Goal: Find specific page/section: Find specific page/section

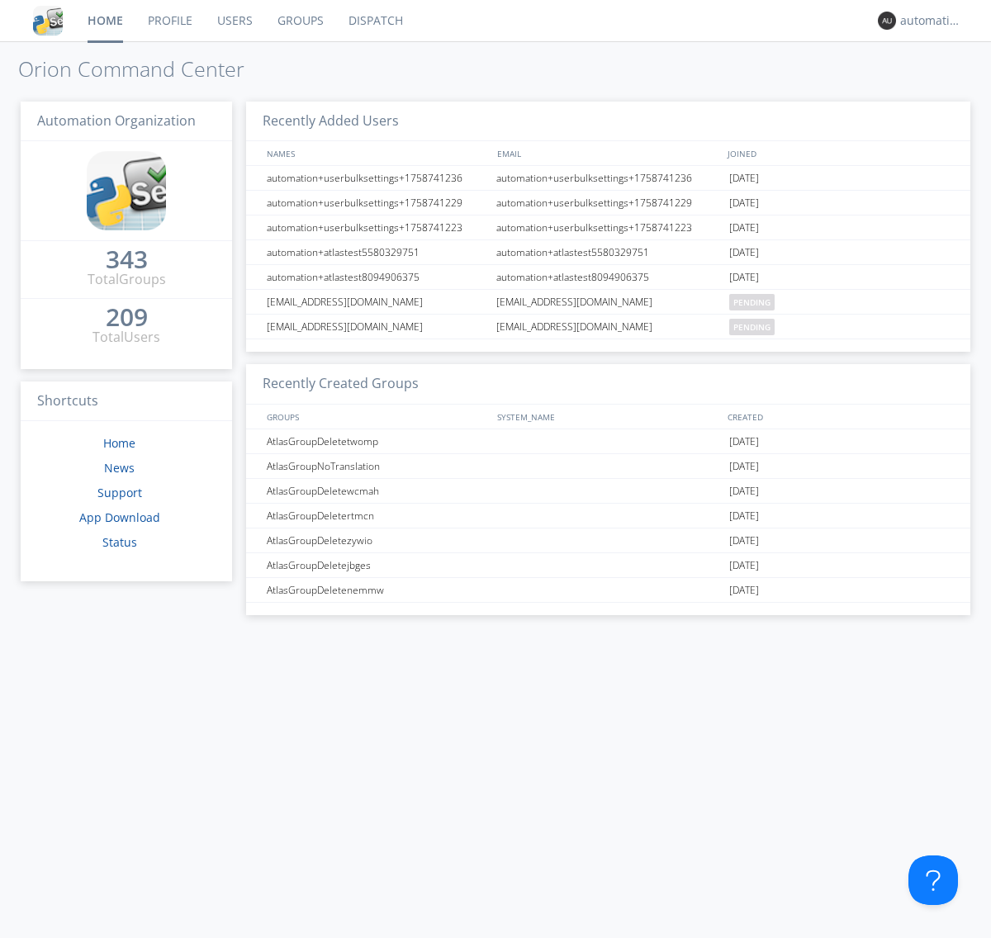
click at [374, 21] on link "Dispatch" at bounding box center [375, 20] width 79 height 41
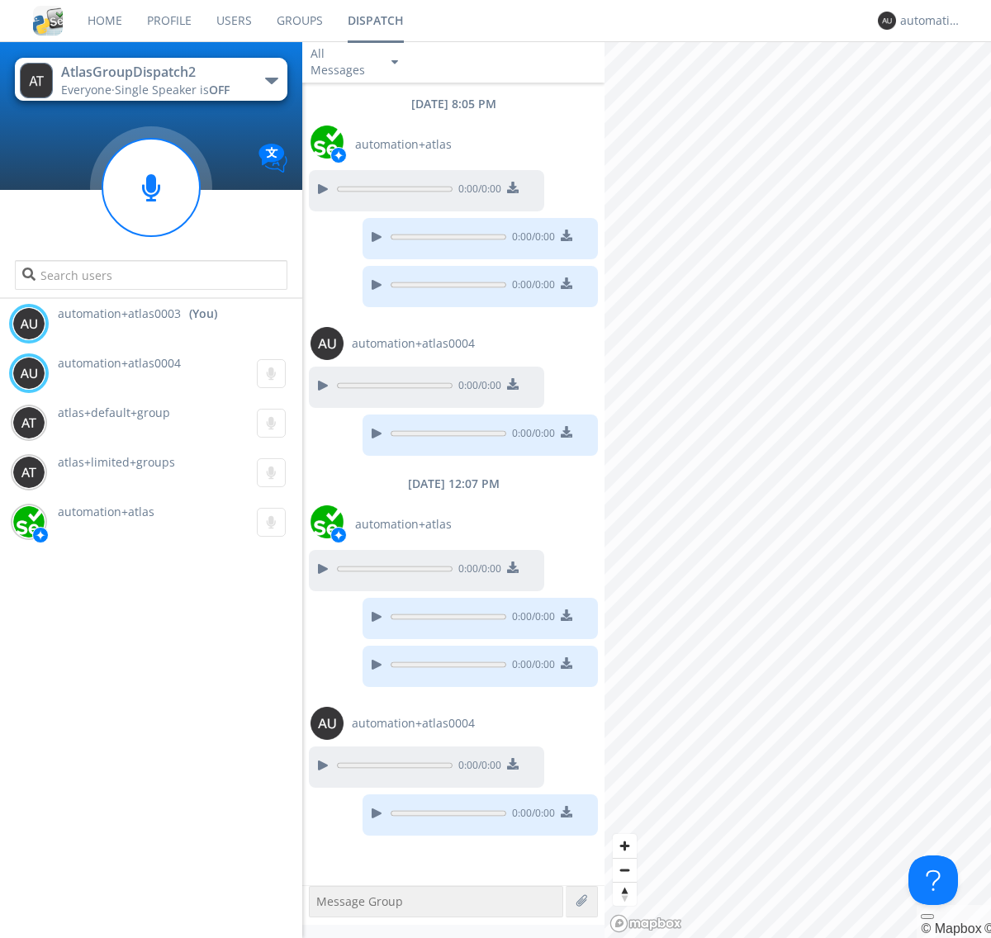
click at [271, 80] on div "button" at bounding box center [271, 81] width 13 height 7
click at [0, 0] on span "AtlasGroupDispatch3" at bounding box center [0, 0] width 0 height 0
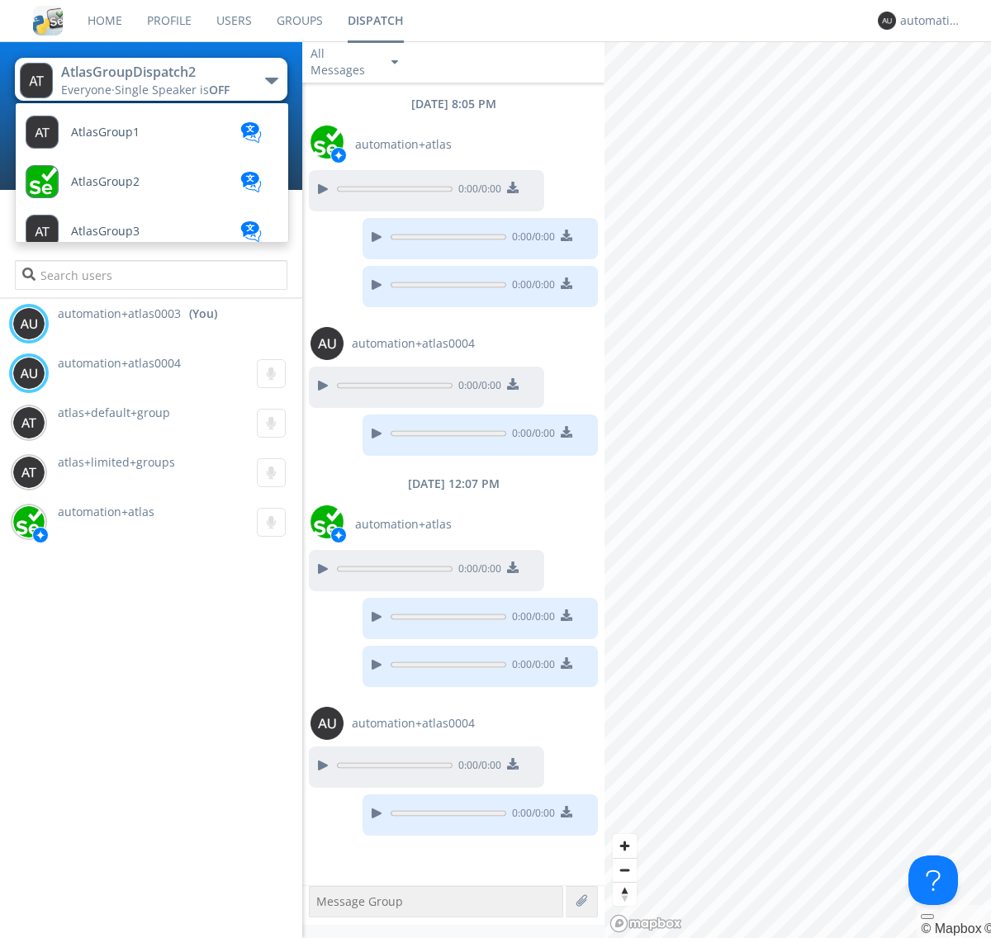
scroll to position [690, 0]
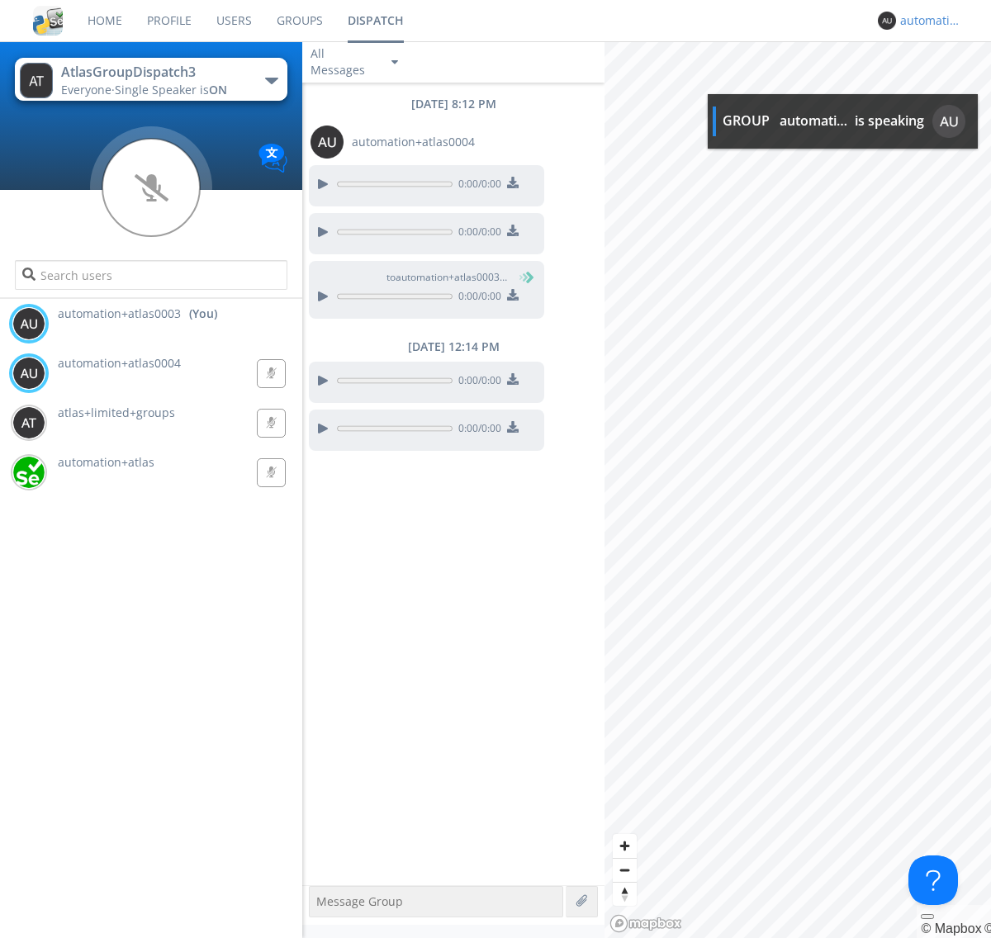
click at [927, 21] on div "automation+atlas0003" at bounding box center [931, 20] width 62 height 17
